Goal: Task Accomplishment & Management: Manage account settings

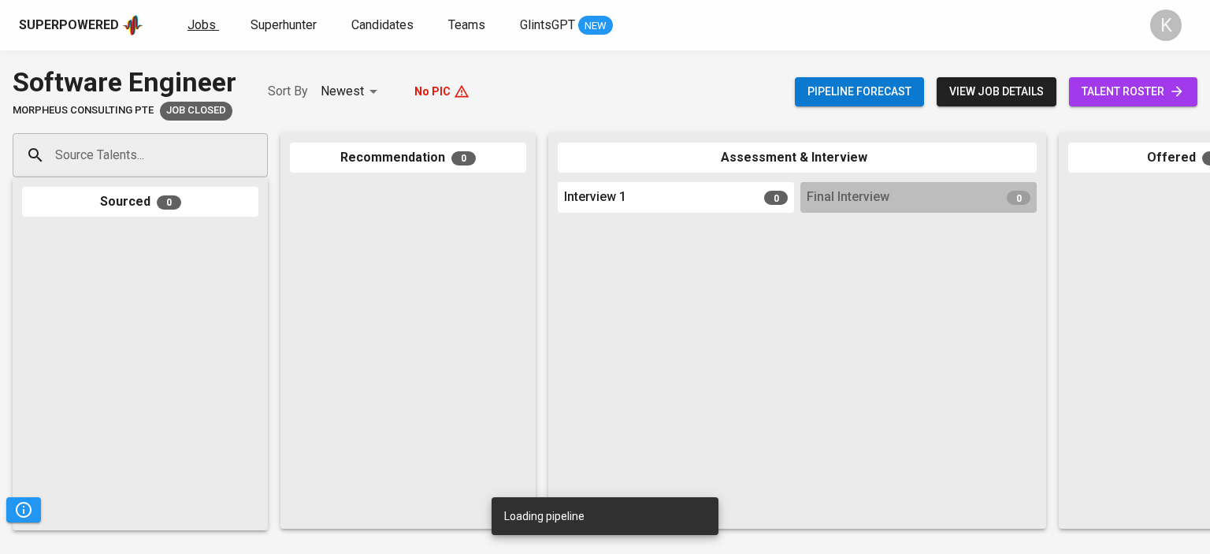
click at [209, 23] on span "Jobs" at bounding box center [202, 24] width 28 height 15
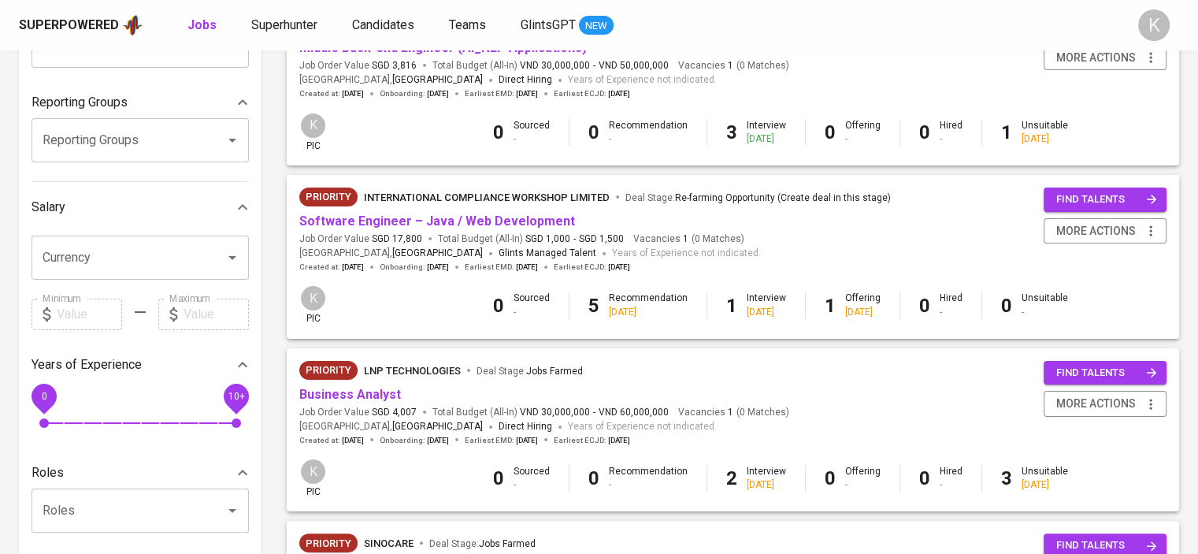
scroll to position [236, 0]
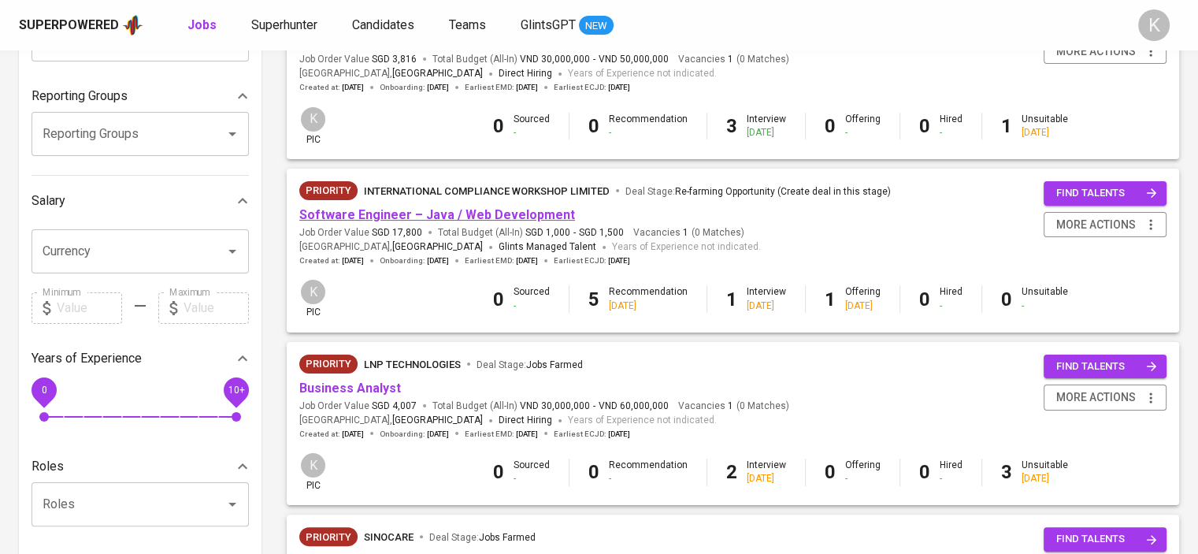
click at [466, 210] on link "Software Engineer – Java / Web Development" at bounding box center [437, 214] width 276 height 15
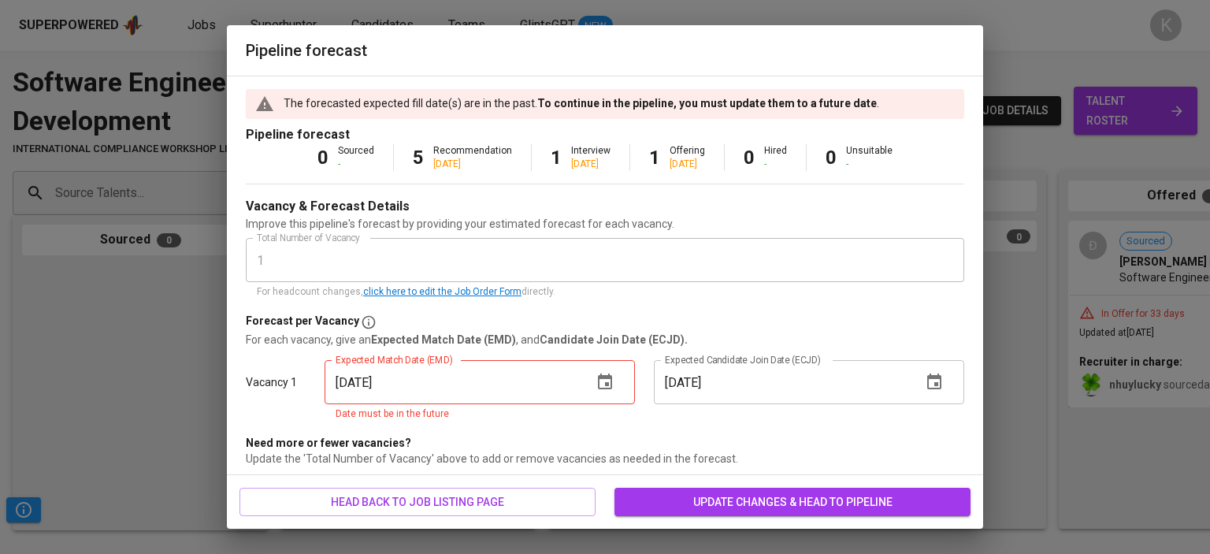
click at [500, 355] on div "Expected Match Date (EMD) [DATE] Expected Match Date (EMD) Date must be in the …" at bounding box center [479, 391] width 329 height 81
click at [615, 383] on button "button" at bounding box center [605, 382] width 38 height 38
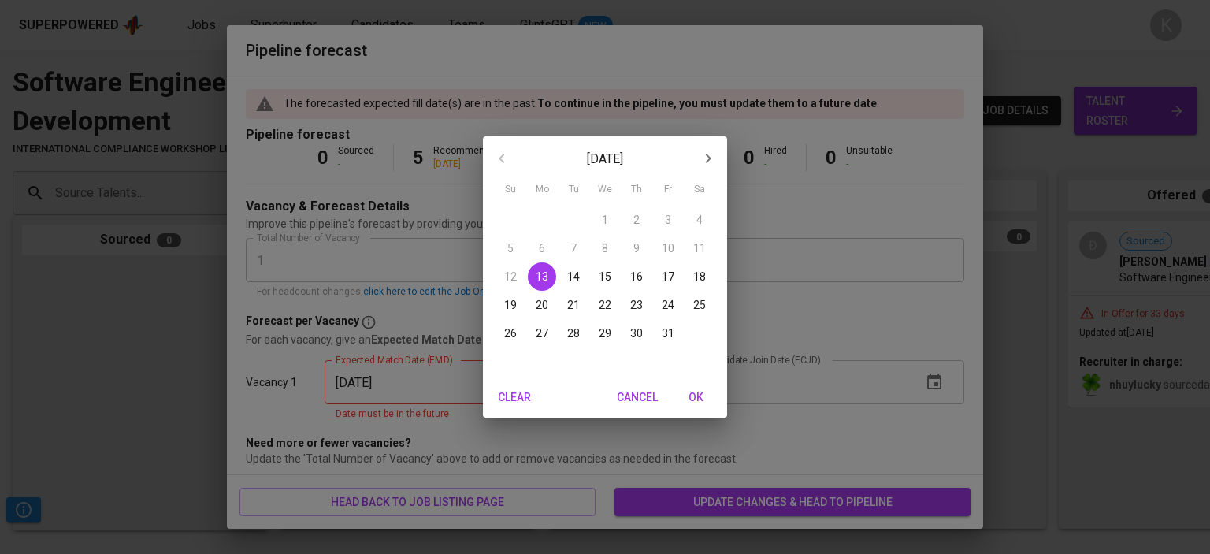
click at [656, 330] on span "31" at bounding box center [668, 333] width 28 height 16
type input "[DATE]"
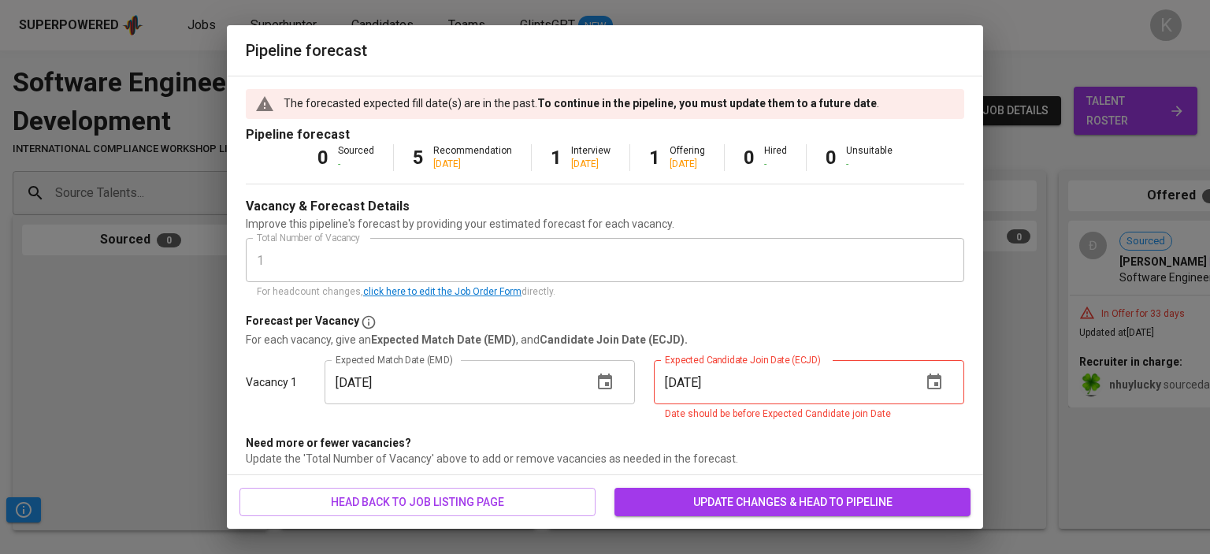
click at [925, 380] on icon "button" at bounding box center [934, 382] width 19 height 19
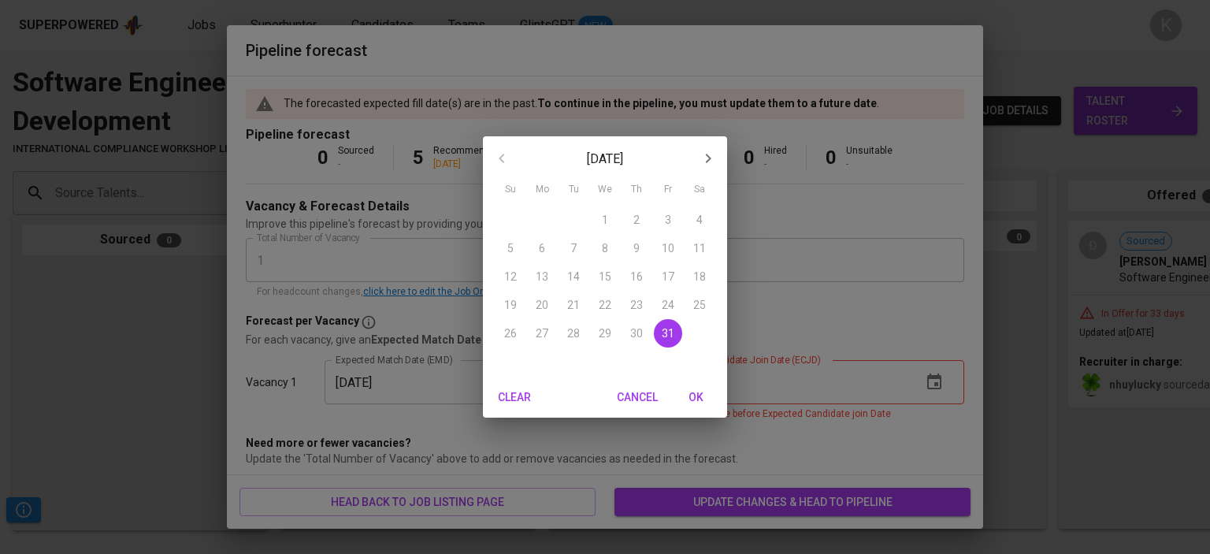
click at [708, 147] on button "button" at bounding box center [708, 158] width 38 height 38
click at [513, 363] on p "30" at bounding box center [510, 362] width 13 height 16
type input "[DATE]"
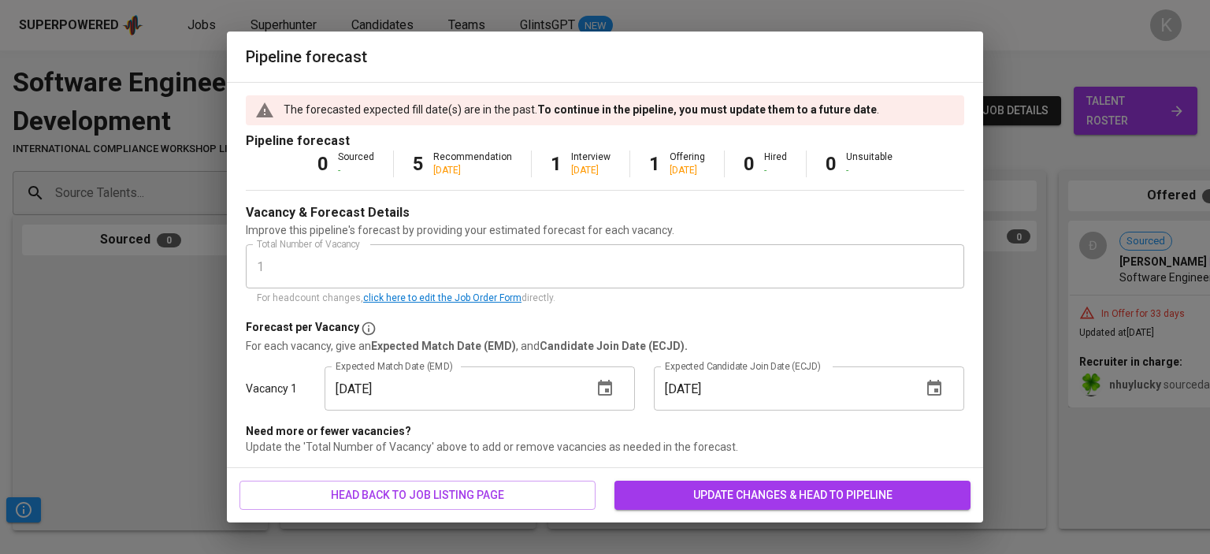
click at [797, 497] on span "update changes & head to pipeline" at bounding box center [792, 495] width 331 height 20
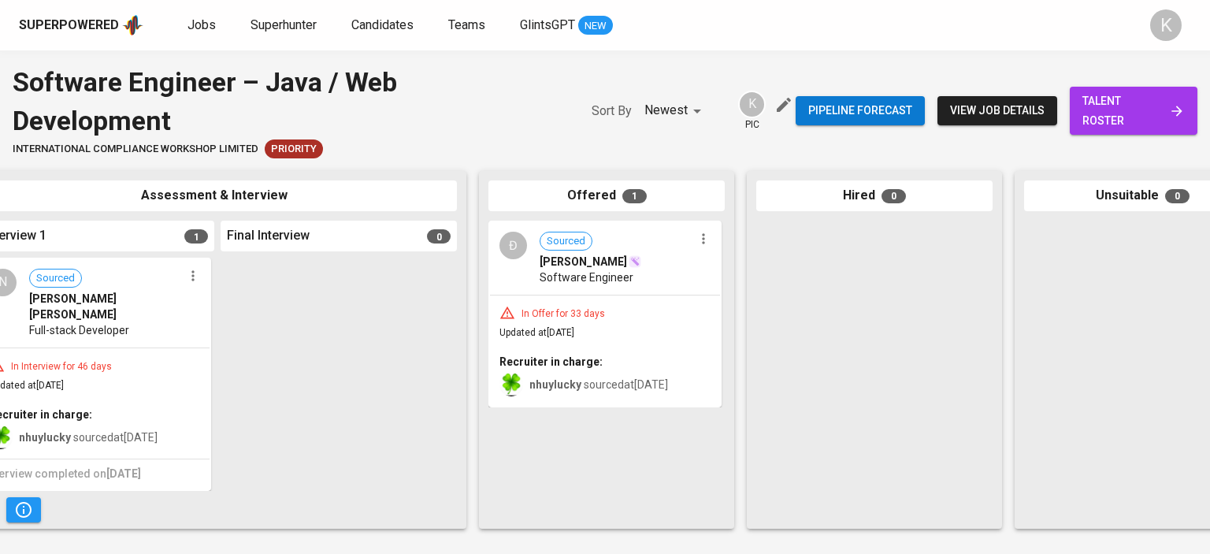
scroll to position [0, 665]
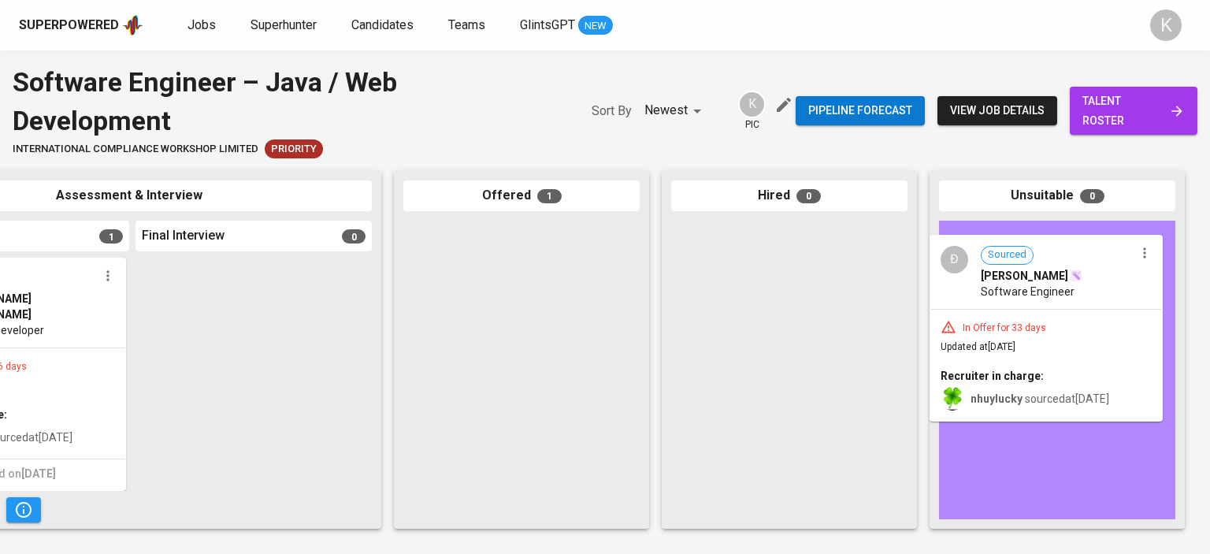
drag, startPoint x: 514, startPoint y: 277, endPoint x: 1045, endPoint y: 293, distance: 531.3
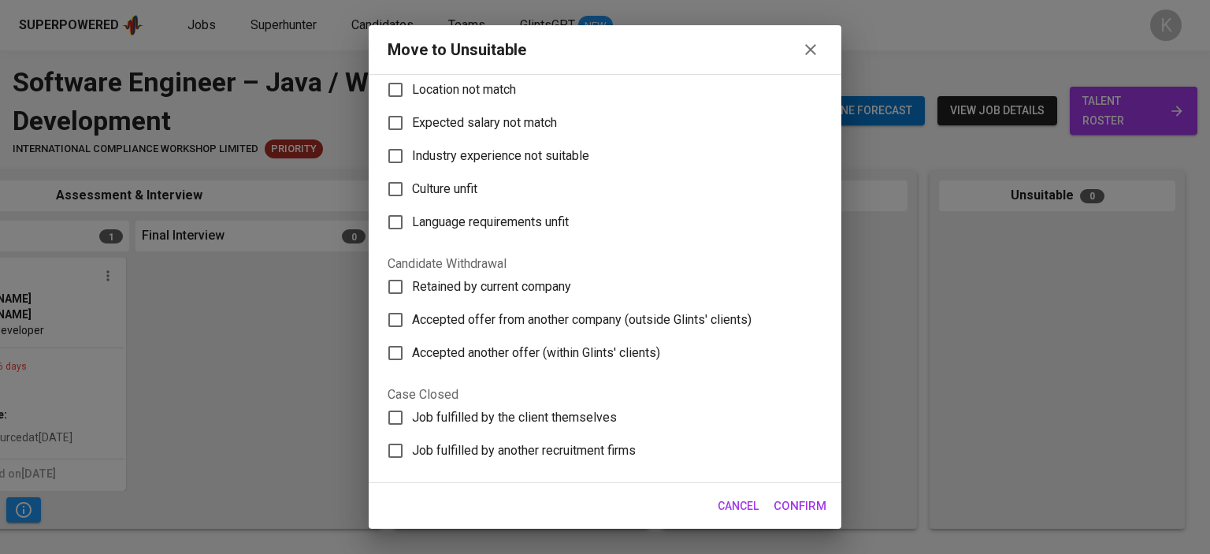
scroll to position [236, 0]
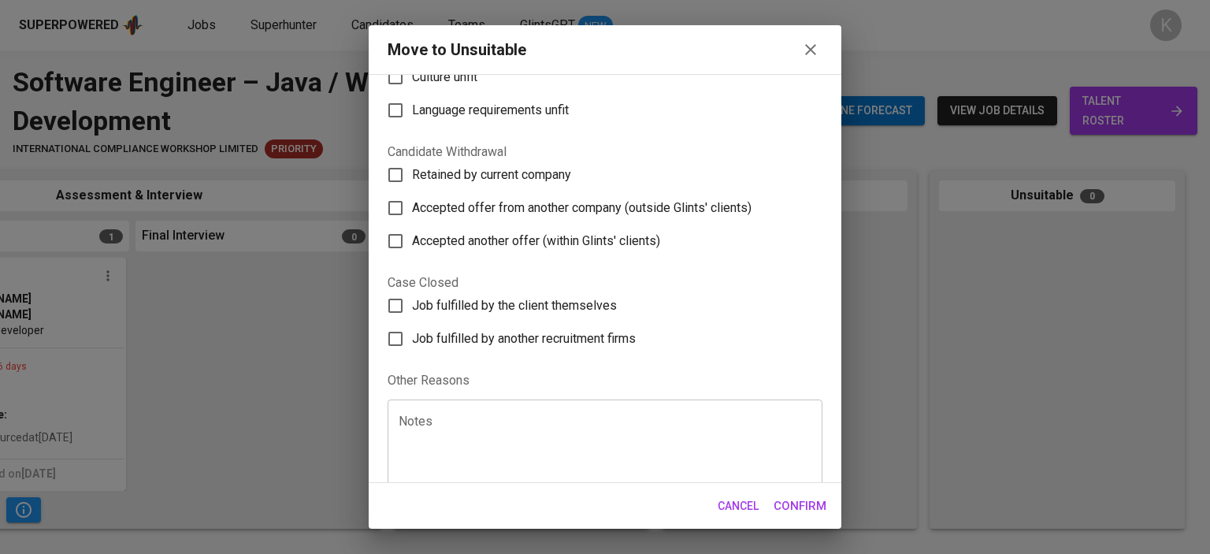
click at [461, 208] on span "Accepted offer from another company (outside Glints' clients)" at bounding box center [582, 208] width 340 height 19
click at [412, 208] on input "Accepted offer from another company (outside Glints' clients)" at bounding box center [395, 207] width 33 height 33
checkbox input "true"
click at [793, 510] on span "Confirm" at bounding box center [800, 506] width 53 height 20
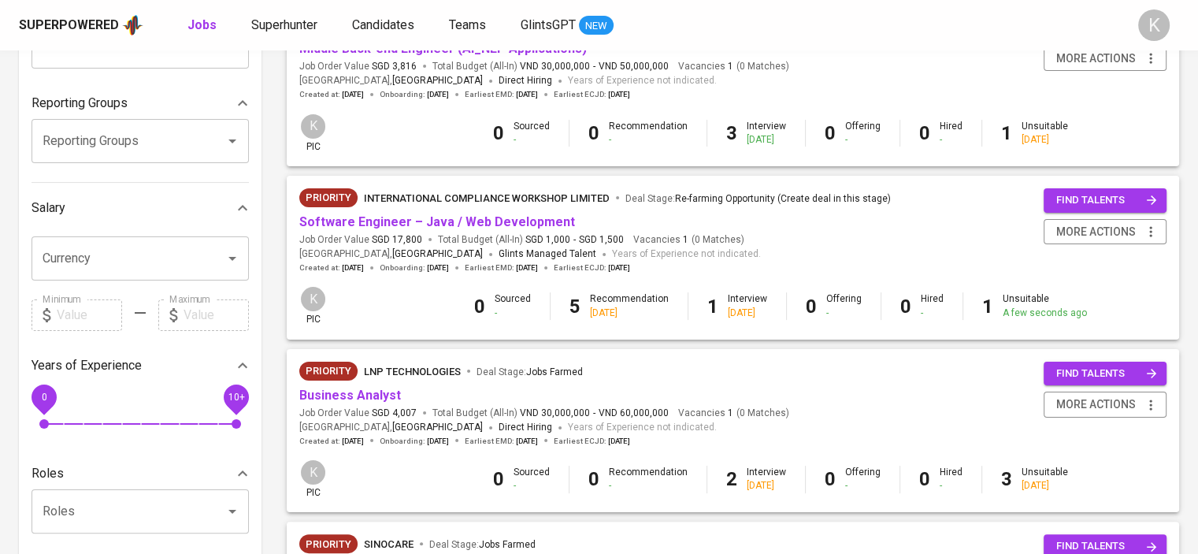
scroll to position [205, 0]
